Goal: Obtain resource: Obtain resource

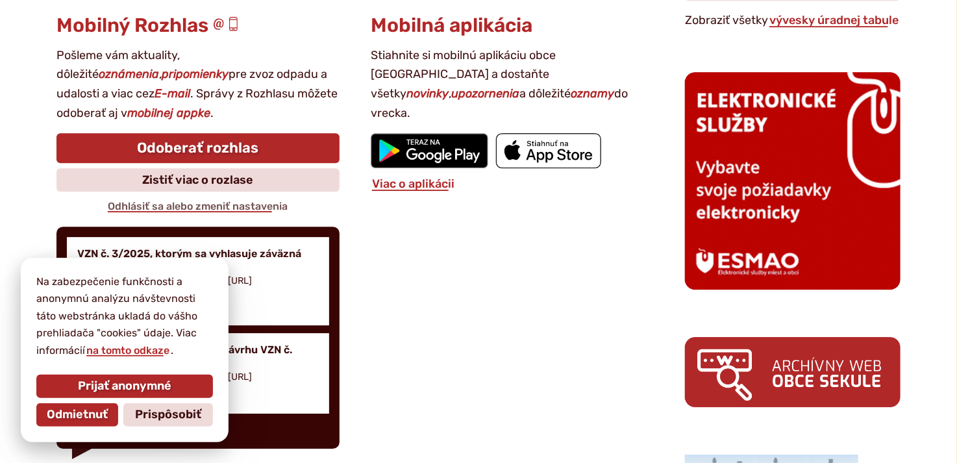
scroll to position [1753, 0]
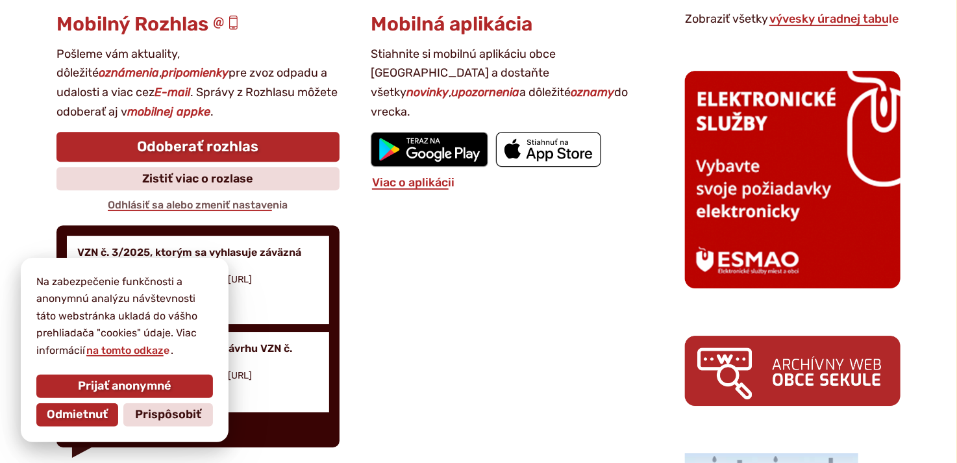
click at [518, 343] on div "Mobilná aplikácia Stiahnite si mobilnú aplikáciu obce Sekule a dostaňte všetky …" at bounding box center [512, 231] width 283 height 434
click at [146, 413] on span "Prispôsobiť" at bounding box center [168, 415] width 66 height 14
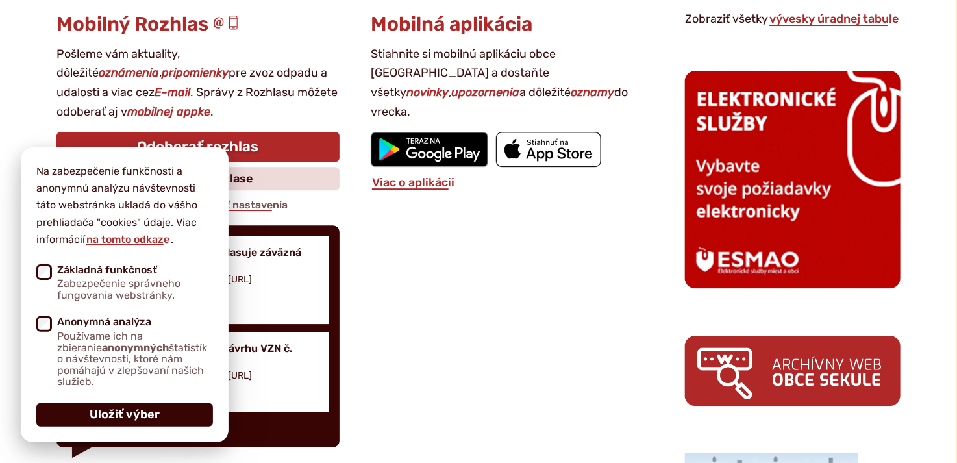
click at [137, 415] on span "Uložiť výber" at bounding box center [125, 415] width 70 height 14
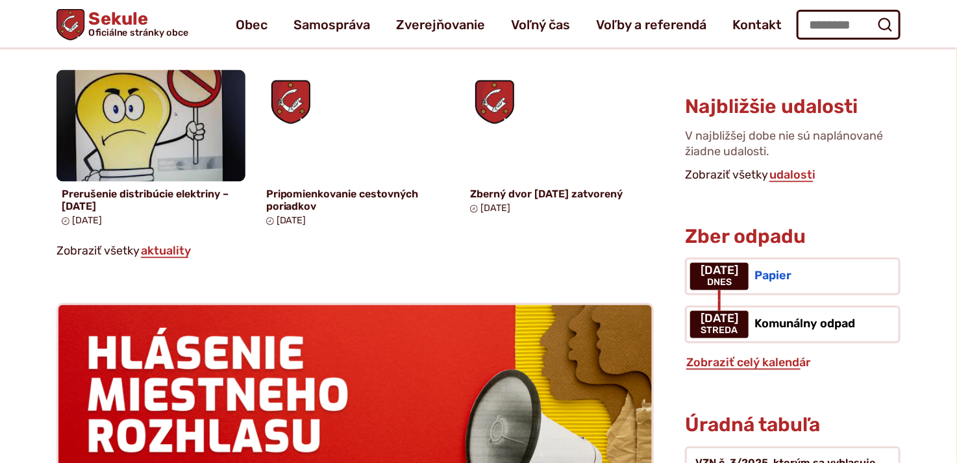
scroll to position [974, 0]
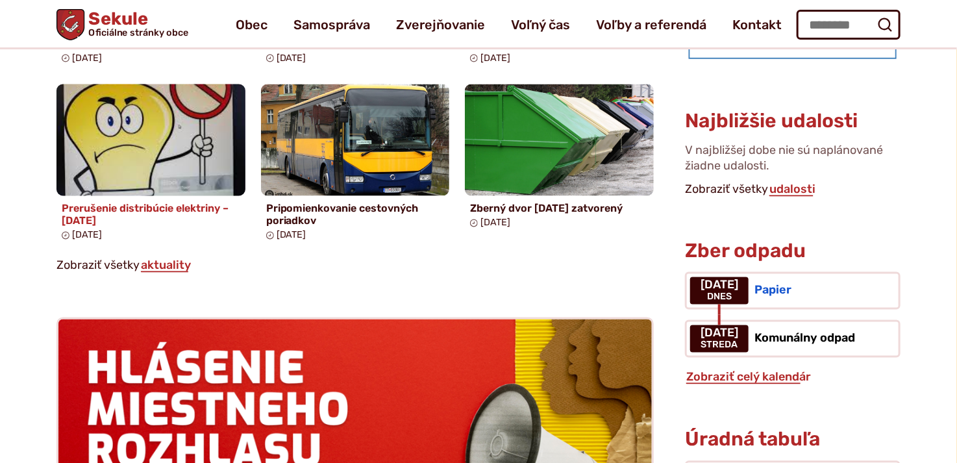
click at [140, 215] on h4 "Prerušenie distribúcie elektriny – 06.10.2025" at bounding box center [151, 215] width 179 height 25
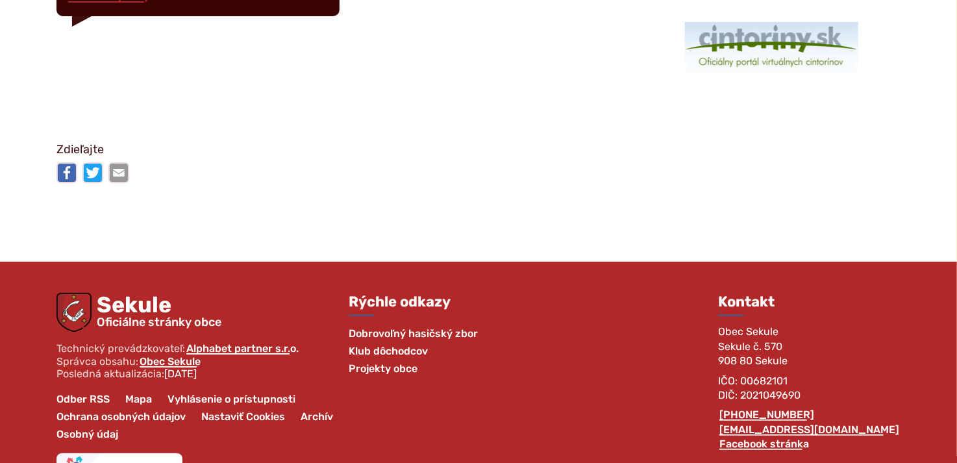
scroll to position [2186, 0]
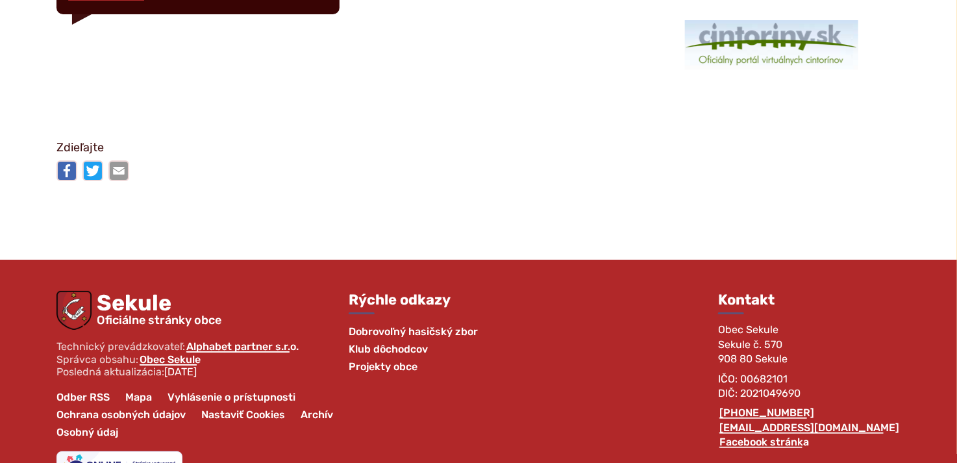
click at [134, 406] on span "Ochrana osobných údajov" at bounding box center [121, 415] width 145 height 18
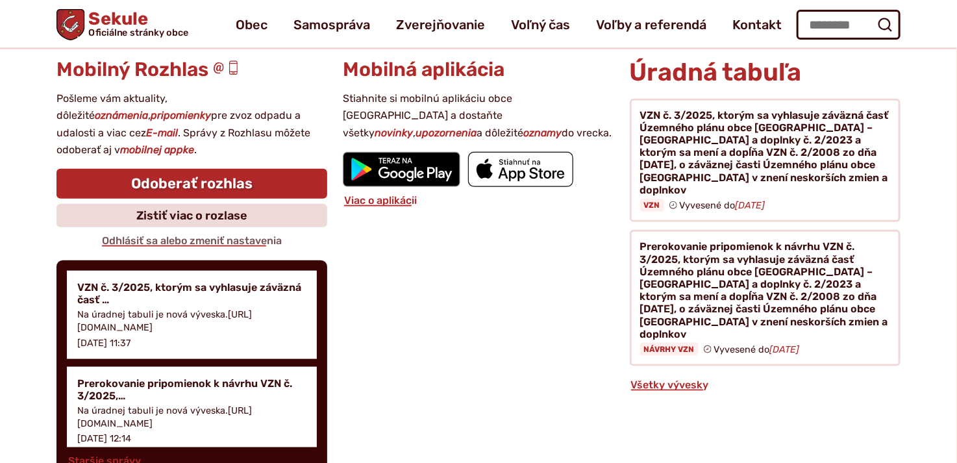
scroll to position [5128, 0]
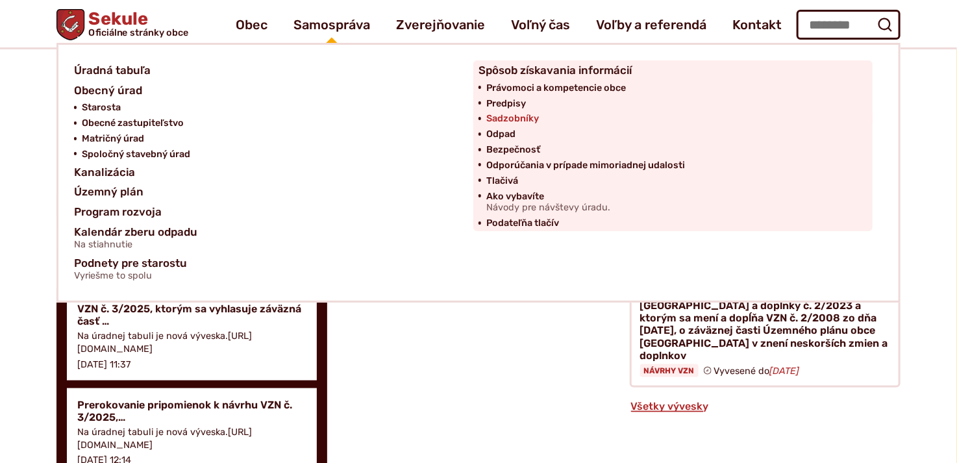
click at [500, 117] on span "Sadzobníky" at bounding box center [512, 119] width 53 height 16
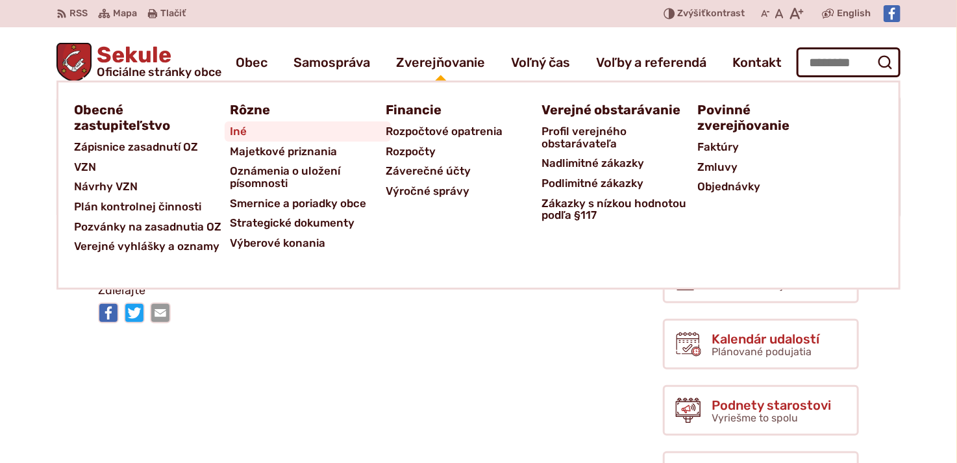
click at [243, 127] on span "Iné" at bounding box center [238, 131] width 17 height 20
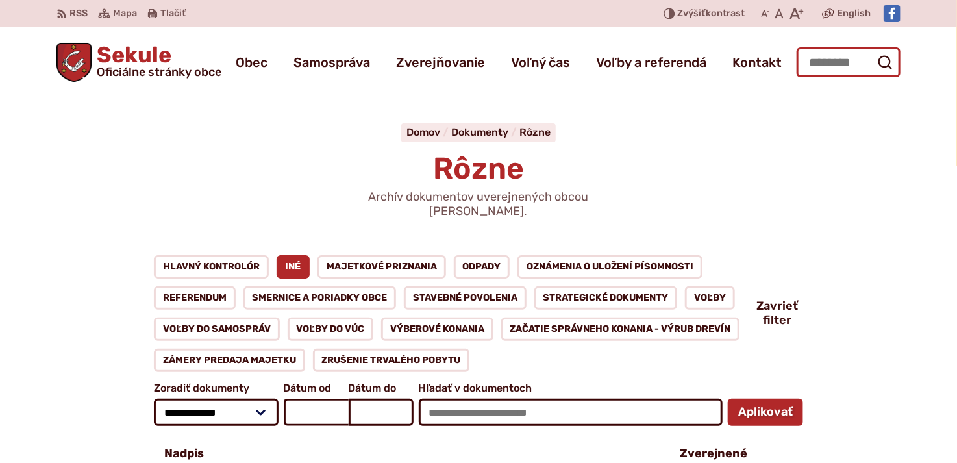
click at [835, 64] on input "Hľadať:" at bounding box center [849, 62] width 104 height 30
type input "**********"
click at [817, 57] on input "**********" at bounding box center [849, 62] width 104 height 30
click at [819, 69] on input "**********" at bounding box center [849, 62] width 104 height 30
click at [855, 77] on div "Sekule Oficiálne stránky obce Prepnúť Menu Obec blok História a kronika obce Od…" at bounding box center [478, 59] width 844 height 65
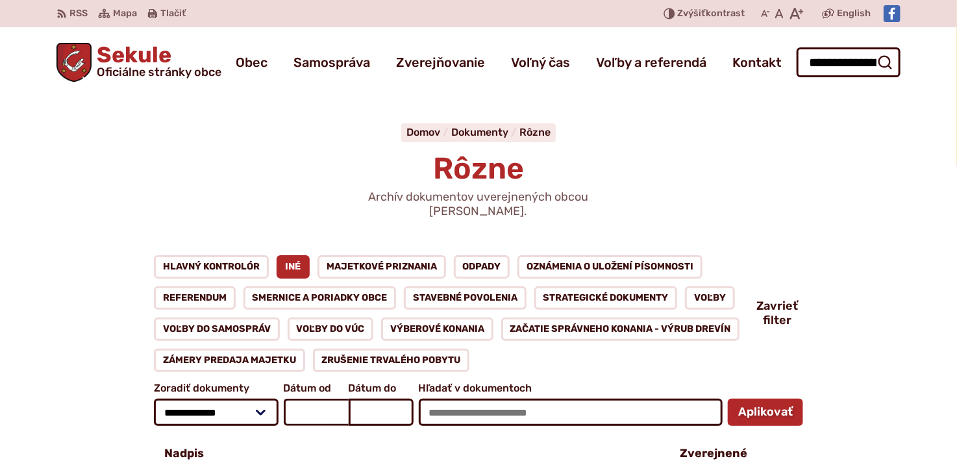
click at [853, 82] on div "Sekule Oficiálne stránky obce Prepnúť Menu Obec blok História a kronika obce Od…" at bounding box center [478, 59] width 844 height 65
click at [913, 68] on header "Preskočiť na obsah RSS RSS Mapa Mapa Tlačiť Tlačiť Znížiť Zvýšiť kontrast Zníži…" at bounding box center [478, 46] width 957 height 92
click at [883, 64] on icon "submit" at bounding box center [885, 63] width 16 height 16
click at [883, 60] on icon "submit" at bounding box center [885, 63] width 16 height 16
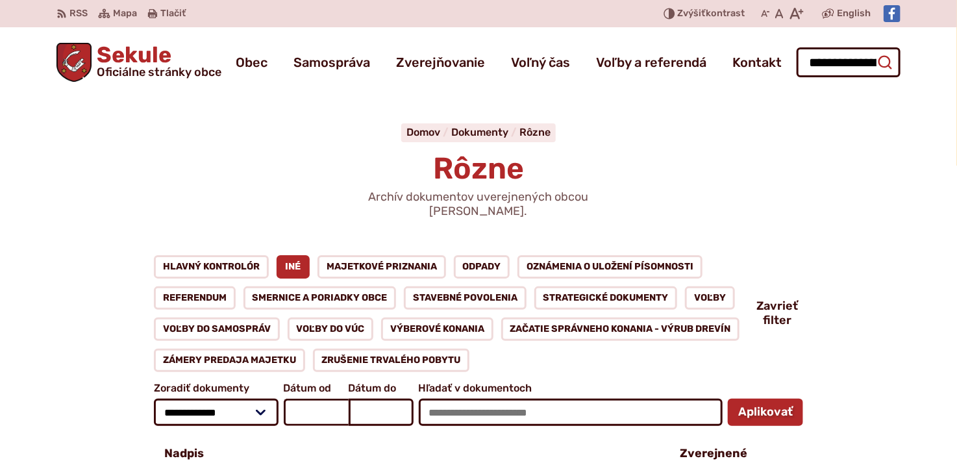
click at [883, 60] on icon "submit" at bounding box center [885, 63] width 16 height 16
drag, startPoint x: 882, startPoint y: 62, endPoint x: 871, endPoint y: 69, distance: 12.8
click at [879, 64] on icon "submit" at bounding box center [885, 63] width 16 height 16
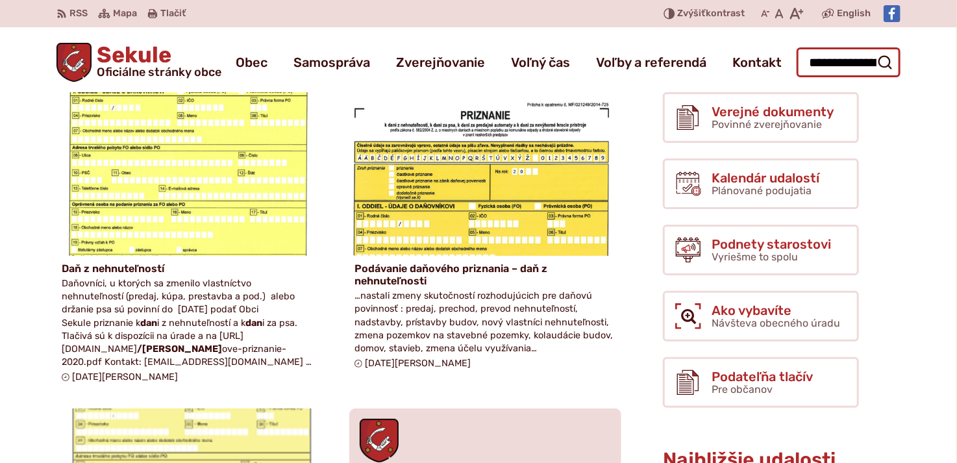
click at [829, 67] on input "**********" at bounding box center [849, 62] width 104 height 30
type input "*"
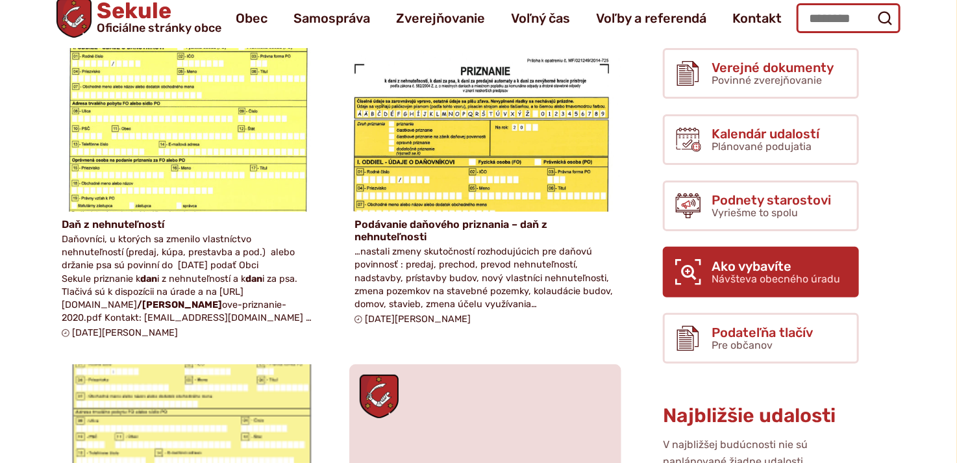
scroll to position [130, 0]
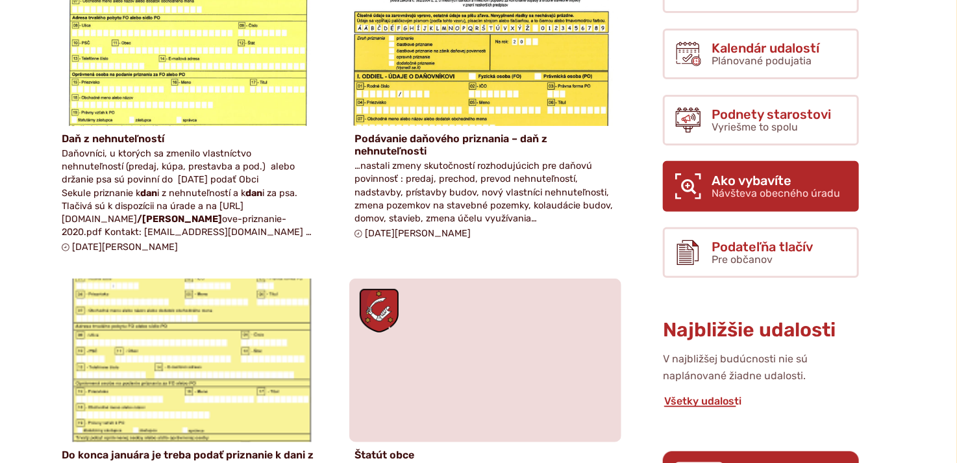
click at [726, 189] on span "Návšteva obecného úradu" at bounding box center [775, 193] width 129 height 12
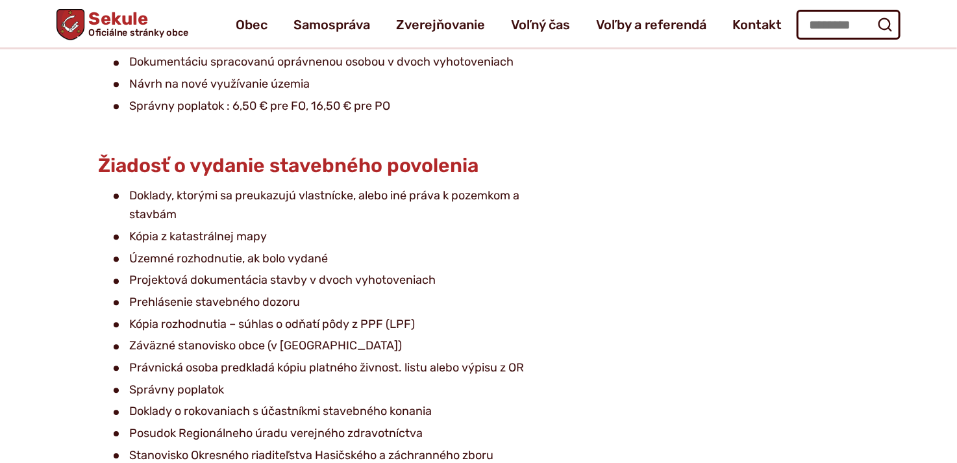
scroll to position [1455, 0]
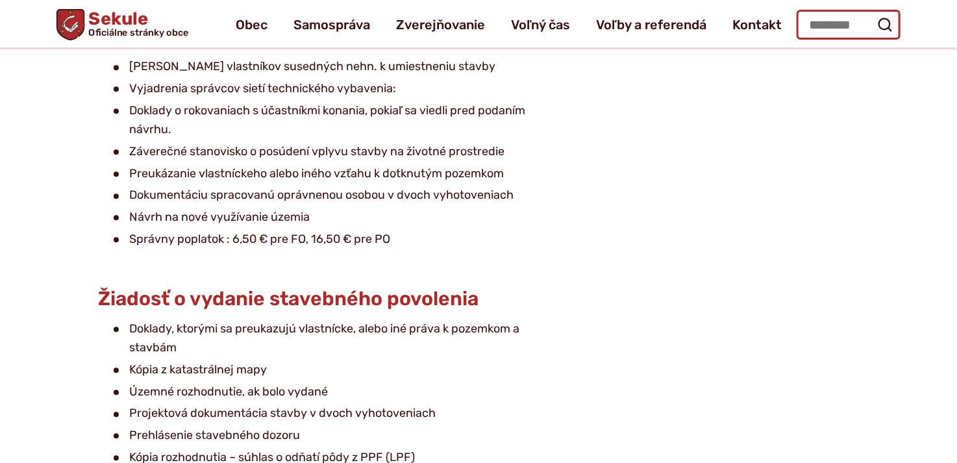
click at [836, 26] on input "Hľadať:" at bounding box center [849, 25] width 104 height 30
type input "**********"
click at [887, 24] on icon "submit" at bounding box center [885, 25] width 16 height 16
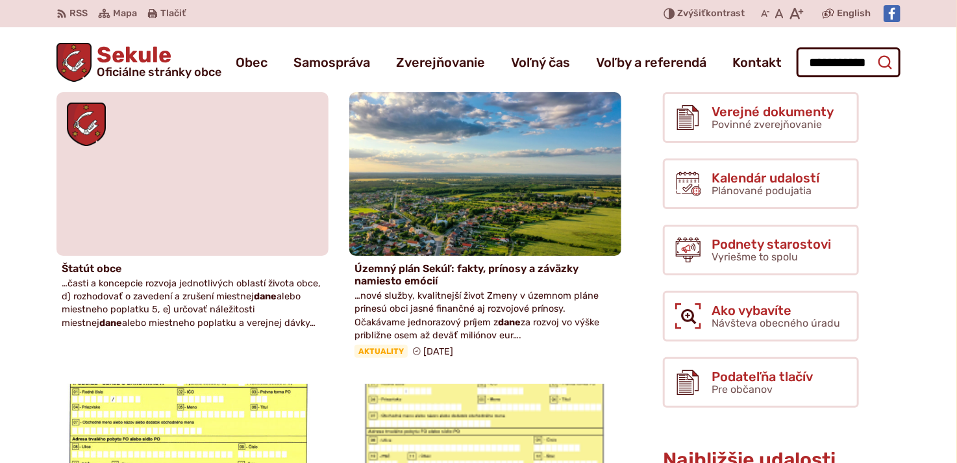
click at [882, 58] on icon "submit" at bounding box center [885, 63] width 16 height 16
click at [813, 62] on input "**********" at bounding box center [849, 62] width 104 height 30
type input "**********"
click at [883, 60] on icon "submit" at bounding box center [885, 63] width 16 height 16
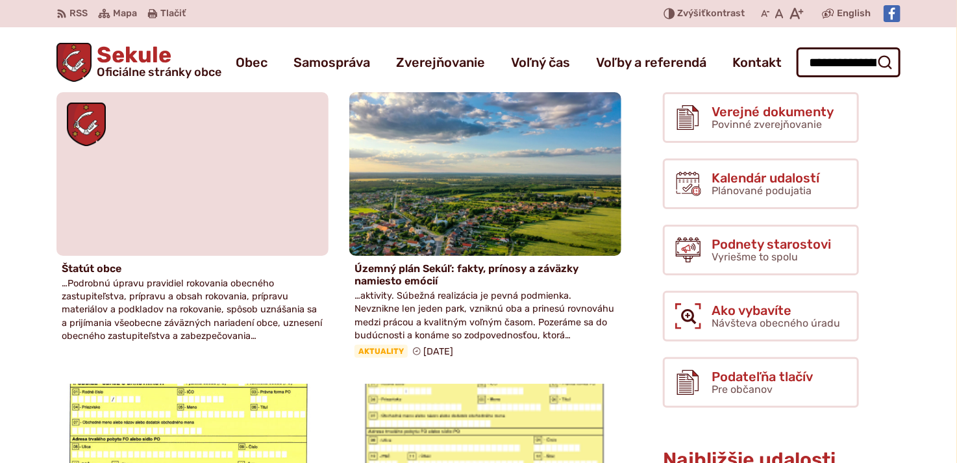
click at [883, 59] on icon "submit" at bounding box center [885, 63] width 16 height 16
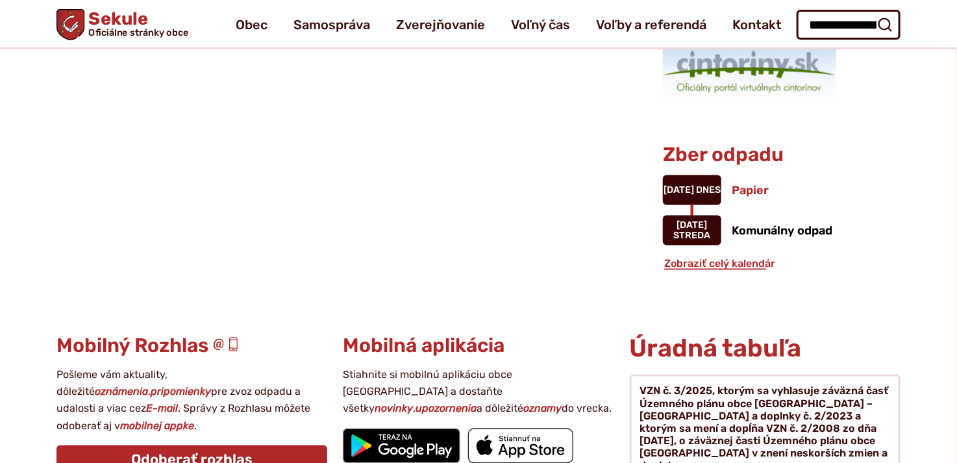
scroll to position [879, 0]
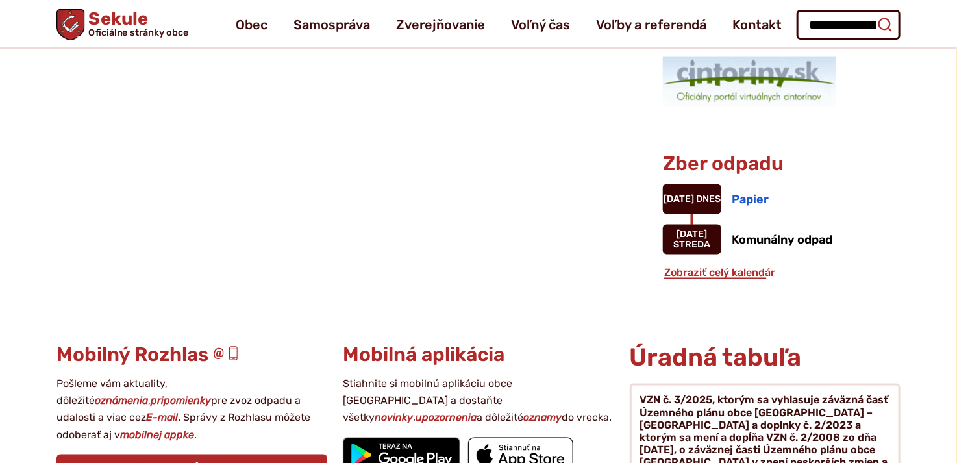
click at [887, 23] on icon "submit" at bounding box center [885, 25] width 16 height 16
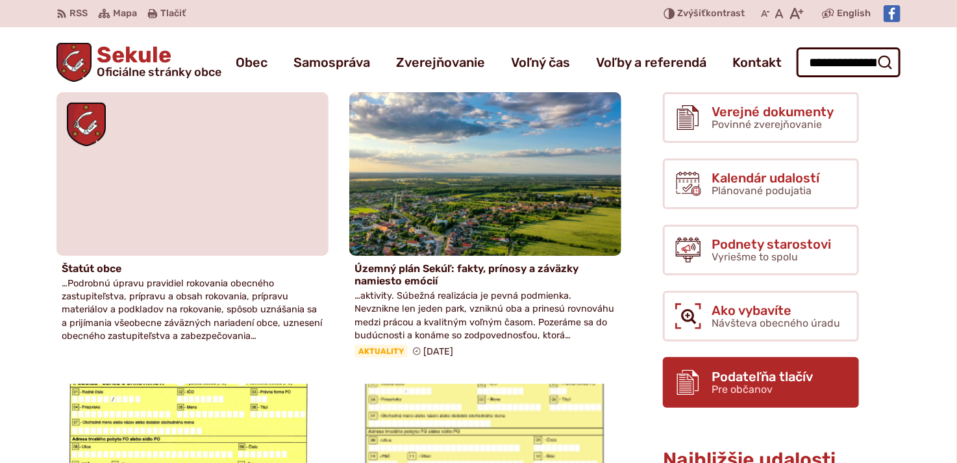
click at [697, 381] on icon at bounding box center [688, 382] width 26 height 26
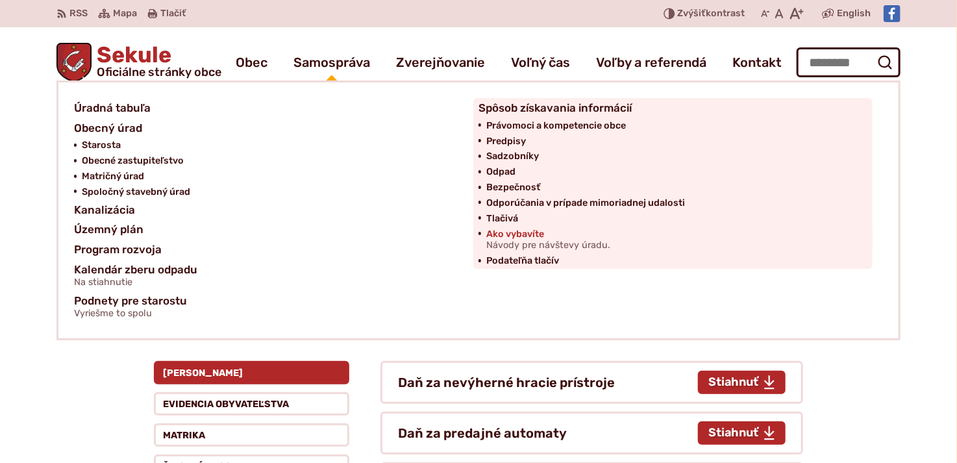
click at [506, 236] on span "Ako vybavíte Návody pre návštevy úradu." at bounding box center [548, 240] width 124 height 27
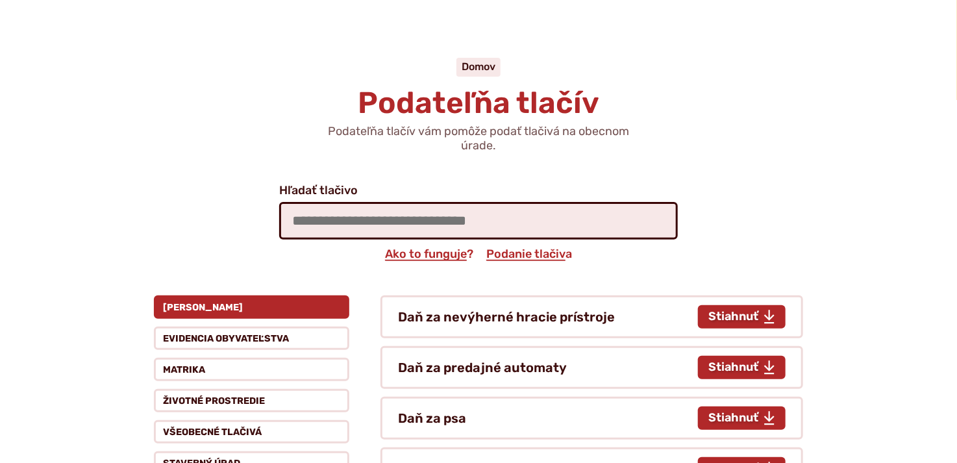
scroll to position [130, 0]
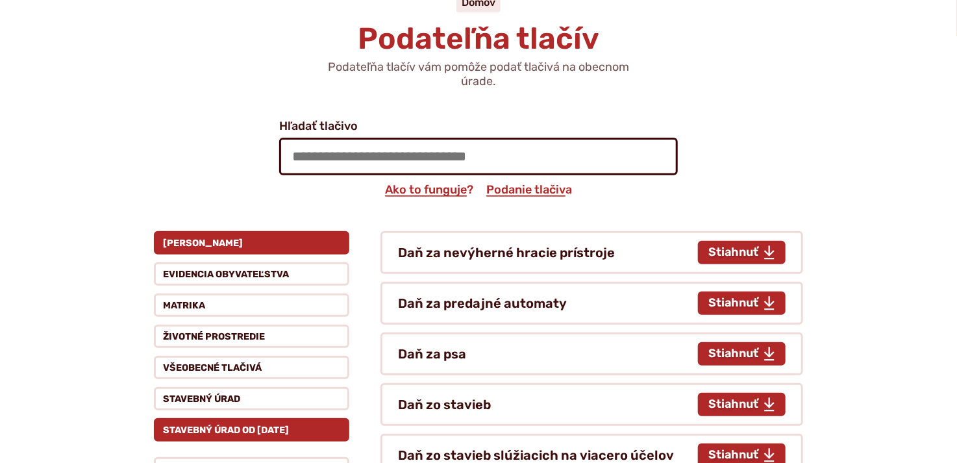
click at [256, 426] on button "Stavebný úrad od 1.4.2025" at bounding box center [251, 429] width 195 height 23
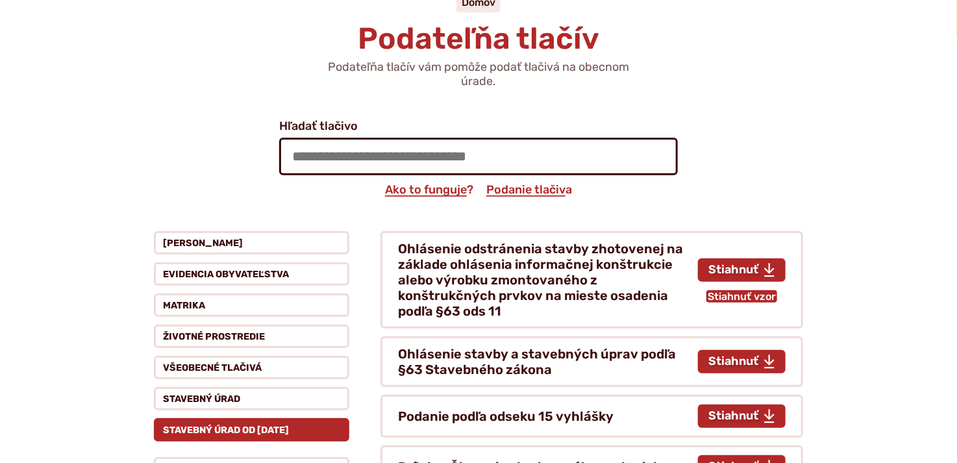
click at [745, 293] on span "Stiahnuť vzor tlačiva Ohlásenie odstránenia stavby zhotovenej na základe ohláse…" at bounding box center [742, 296] width 68 height 12
click at [767, 270] on icon at bounding box center [769, 270] width 12 height 16
type input "**********"
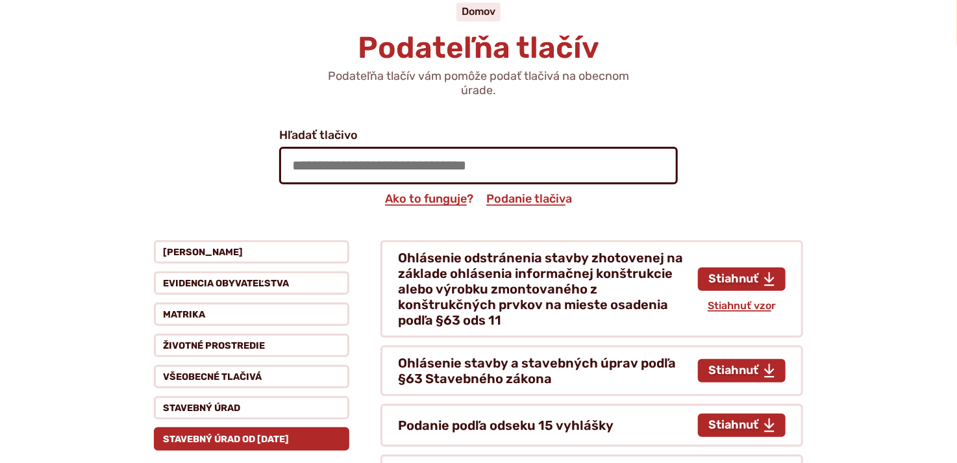
scroll to position [130, 0]
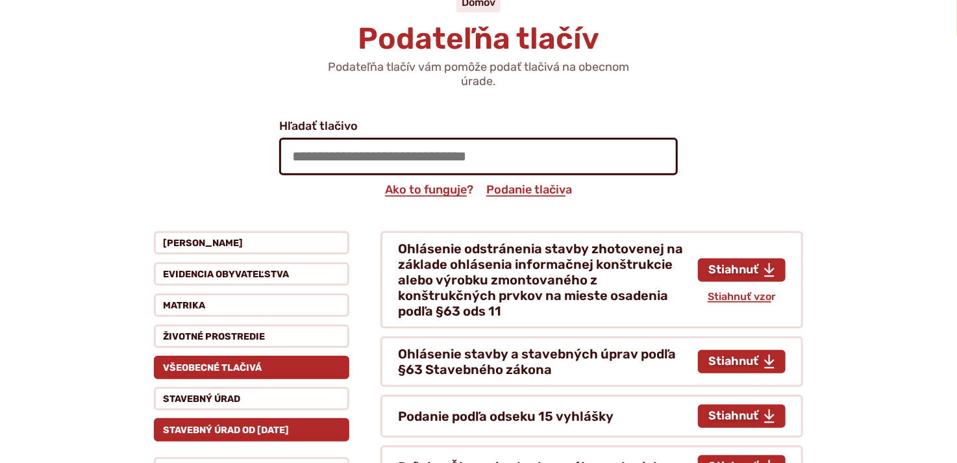
click at [202, 369] on button "Všeobecné tlačivá" at bounding box center [251, 367] width 195 height 23
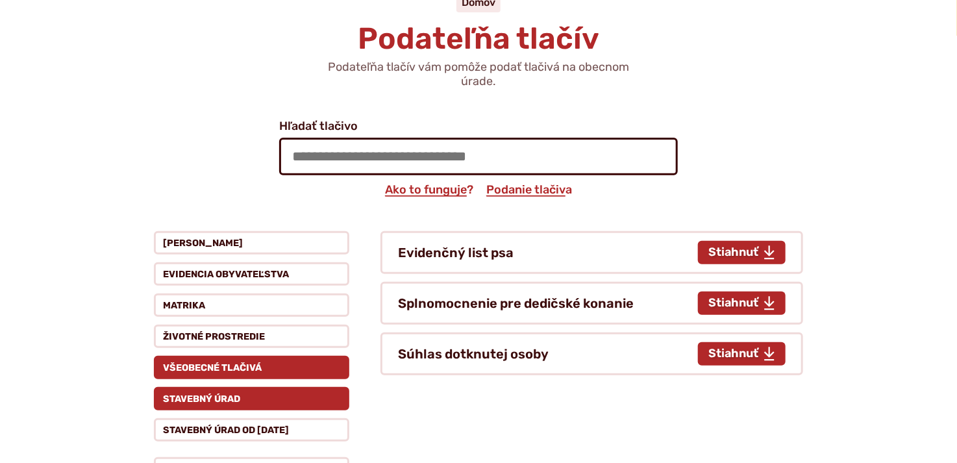
click at [206, 395] on button "Stavebný úrad" at bounding box center [251, 398] width 195 height 23
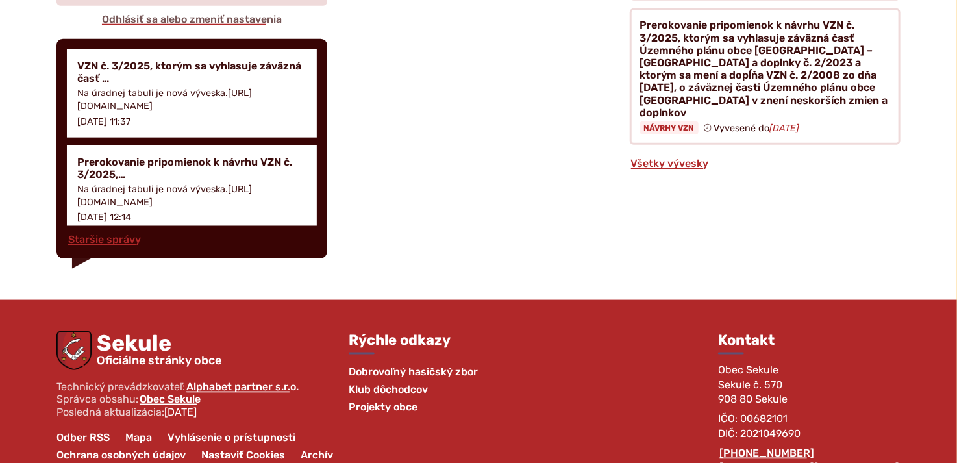
scroll to position [3014, 0]
